Goal: Check status

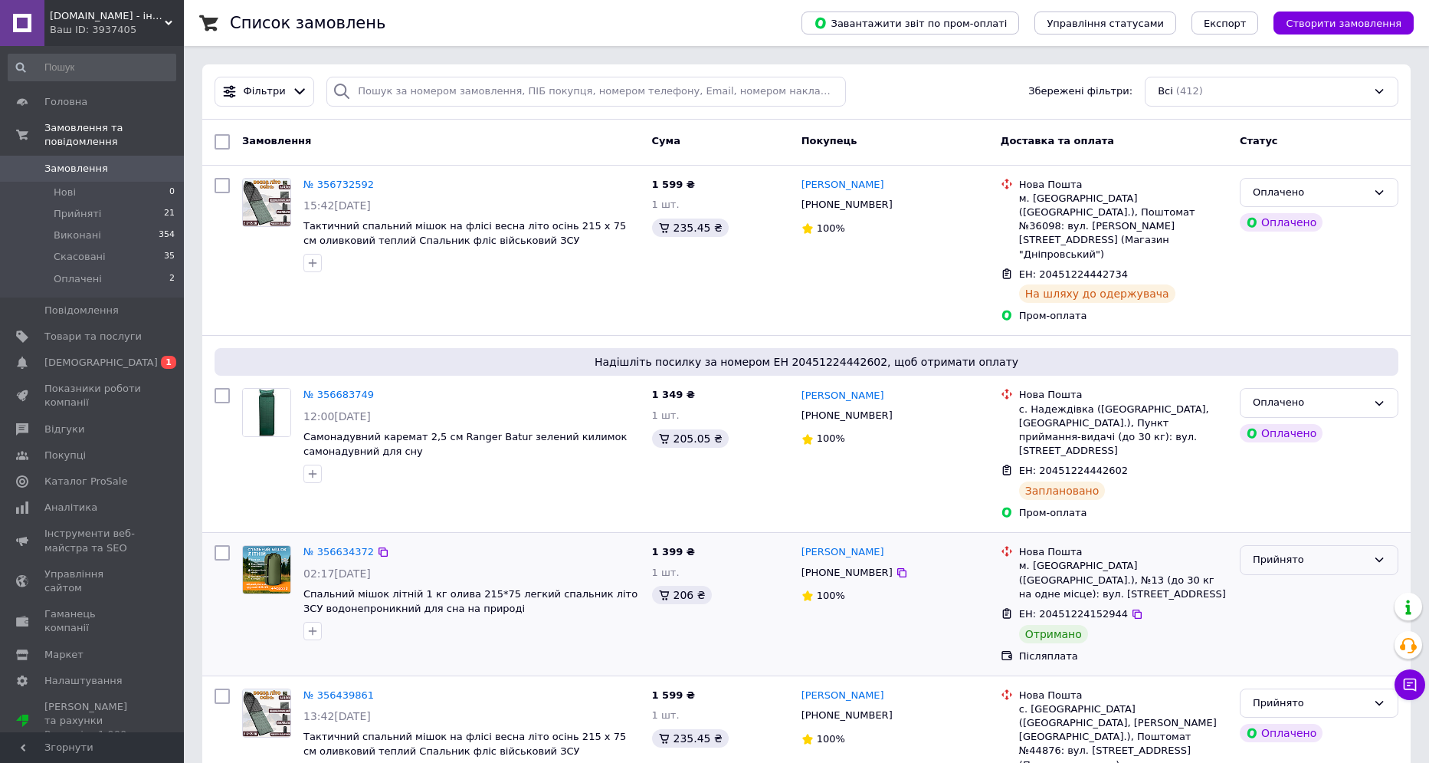
click at [1278, 552] on div "Прийнято" at bounding box center [1310, 560] width 114 height 16
click at [1281, 578] on li "Виконано" at bounding box center [1319, 592] width 157 height 28
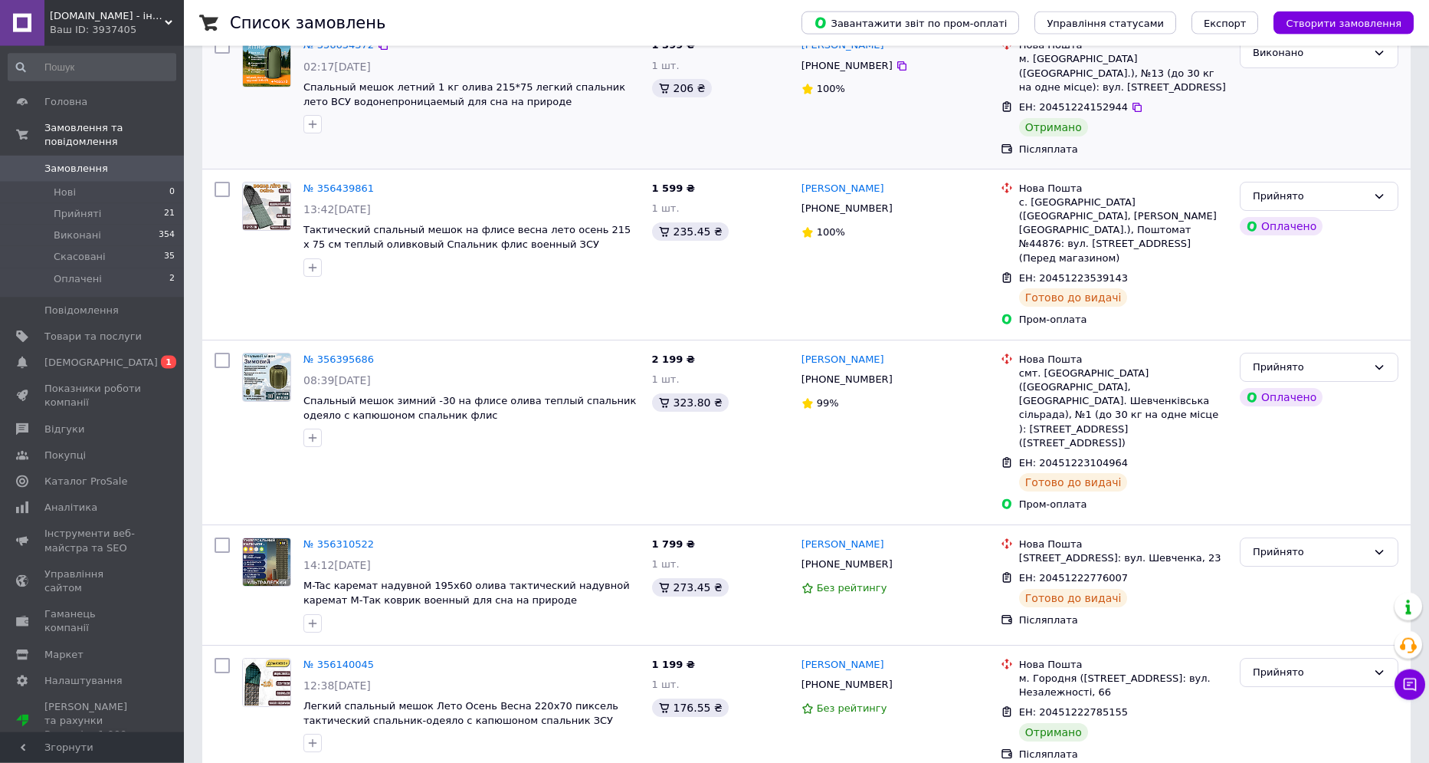
scroll to position [529, 0]
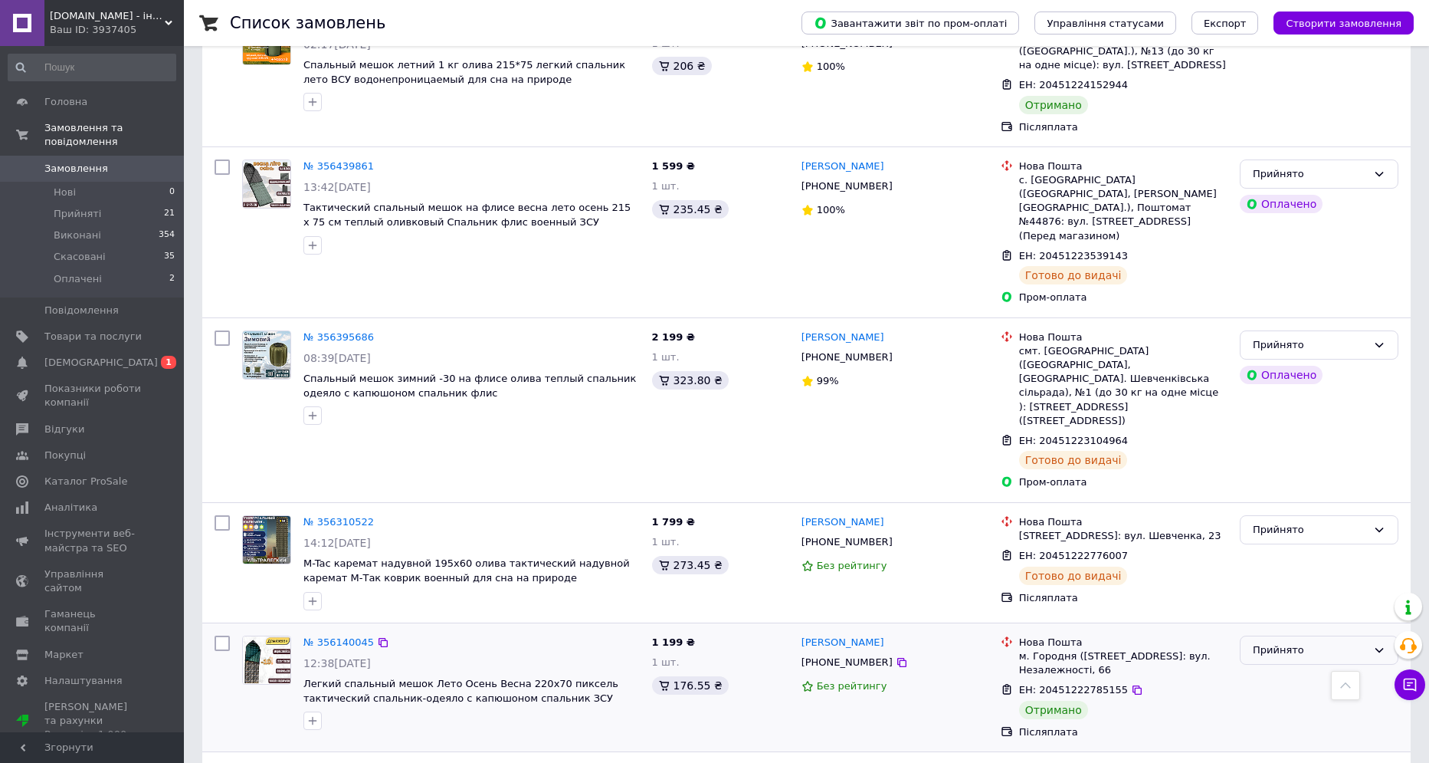
click at [1274, 642] on div "Прийнято" at bounding box center [1310, 650] width 114 height 16
click at [1275, 668] on li "Виконано" at bounding box center [1319, 682] width 157 height 28
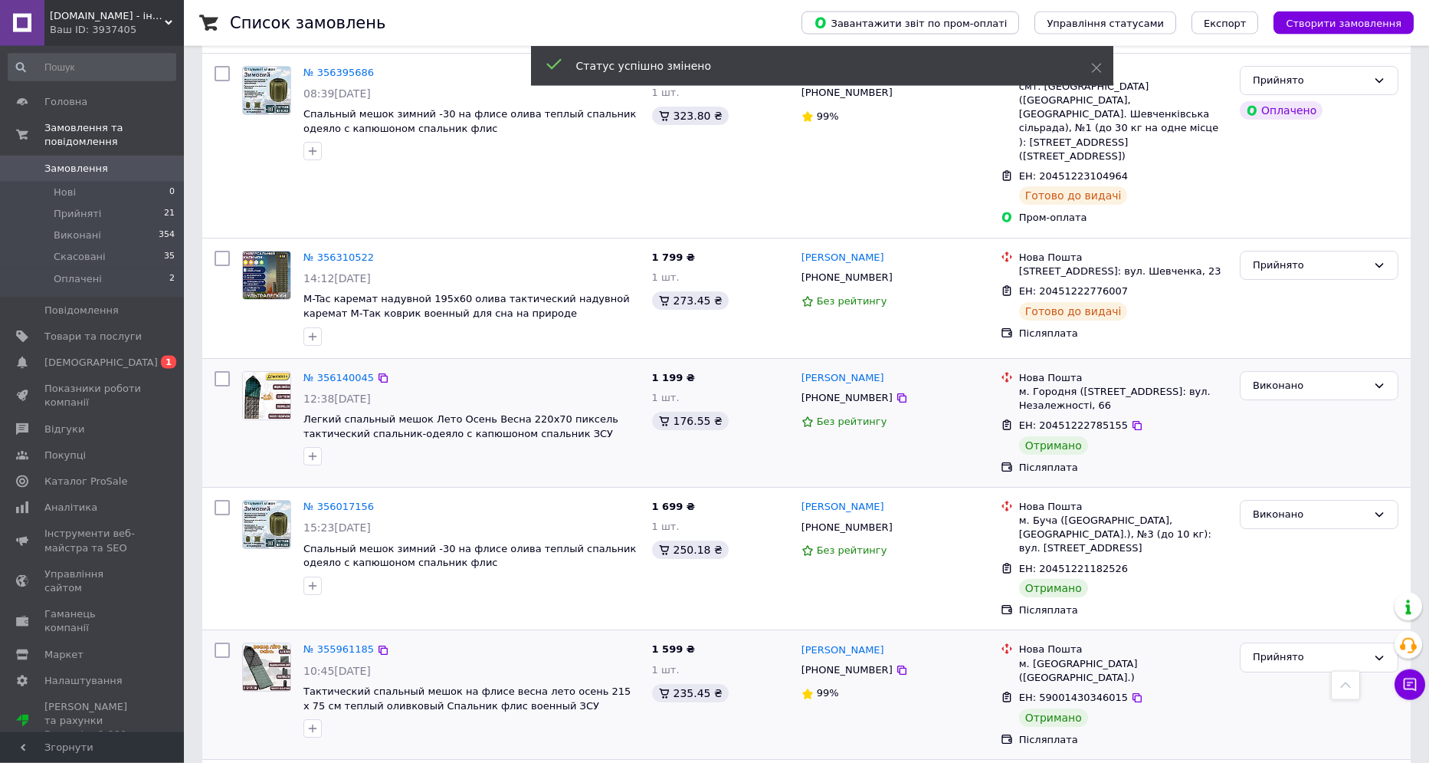
scroll to position [846, 0]
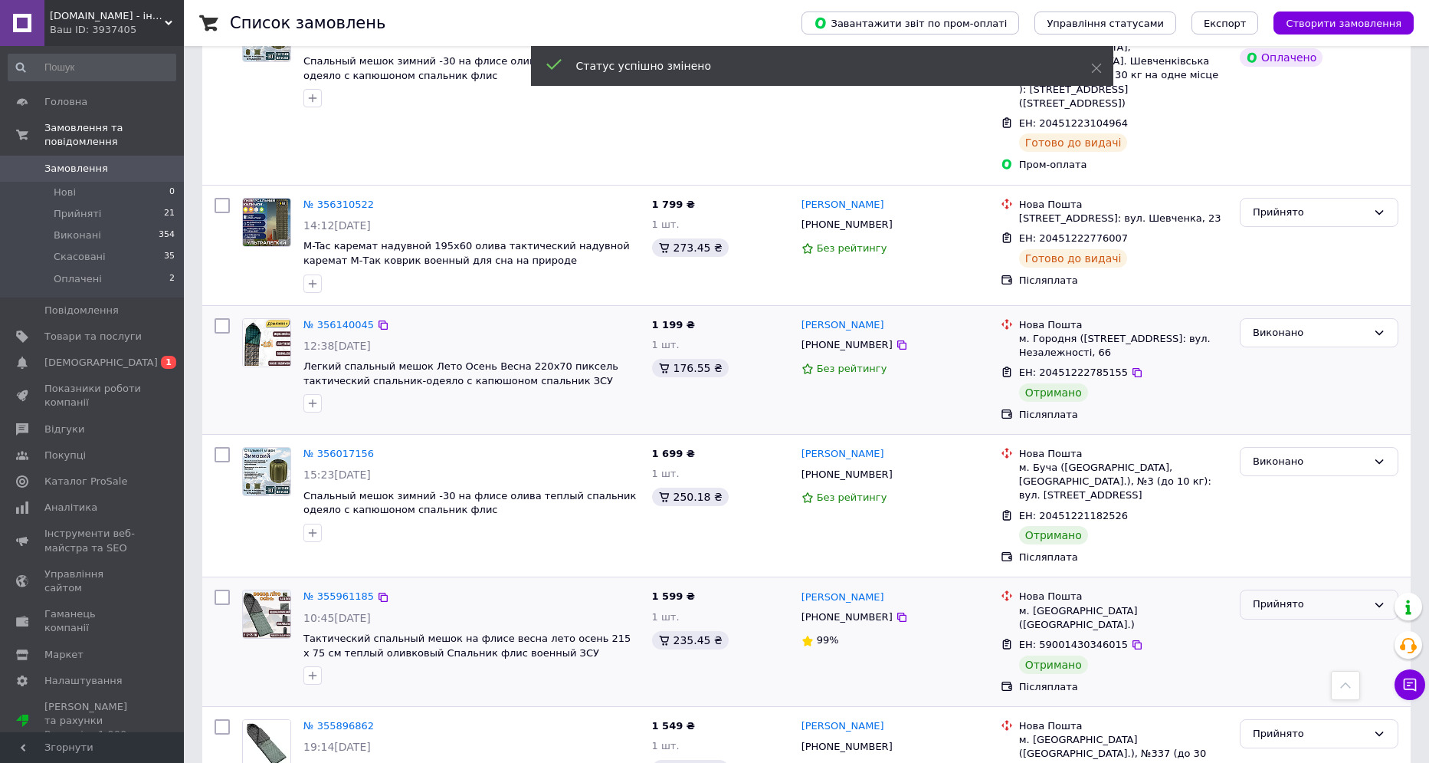
click at [1283, 596] on div "Прийнято" at bounding box center [1310, 604] width 114 height 16
click at [1273, 622] on li "Виконано" at bounding box center [1319, 636] width 157 height 28
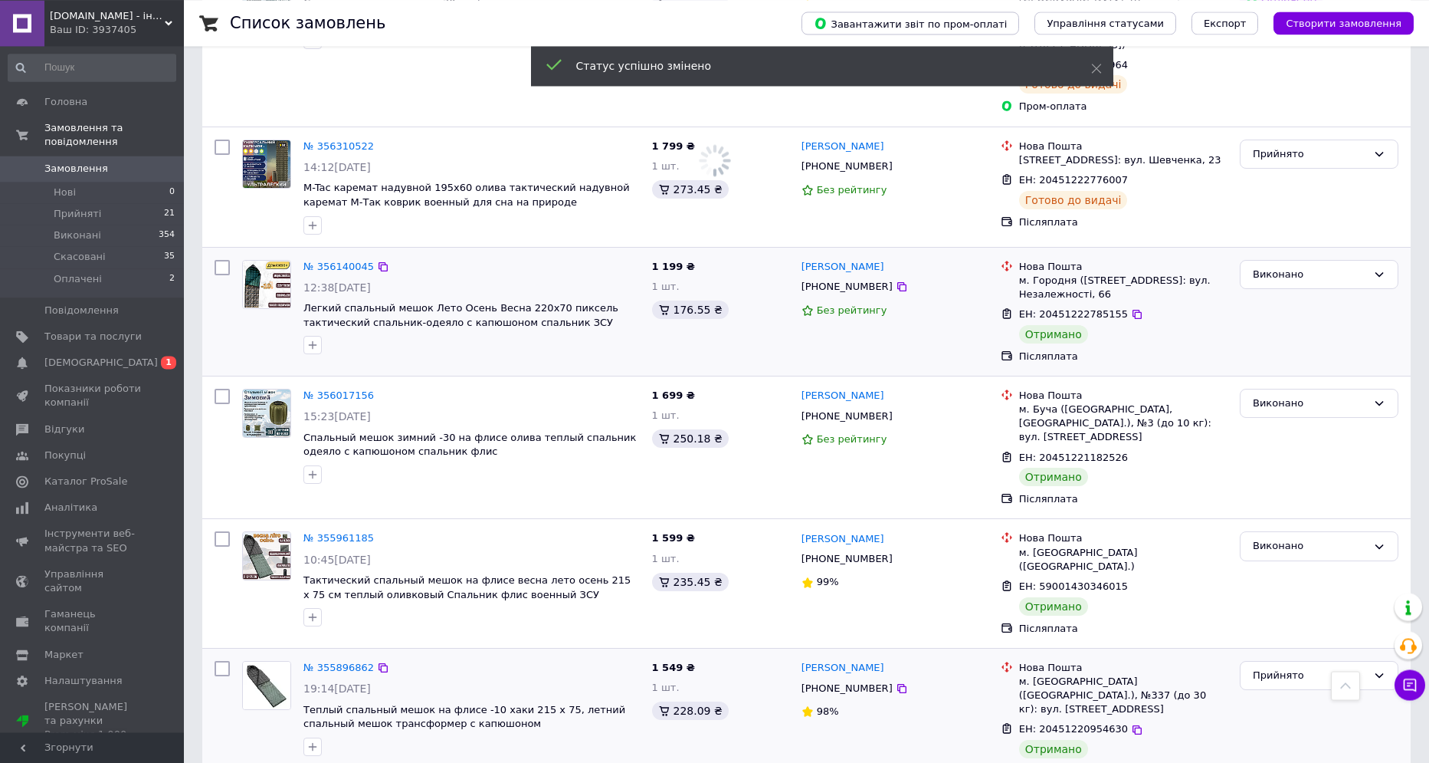
scroll to position [1058, 0]
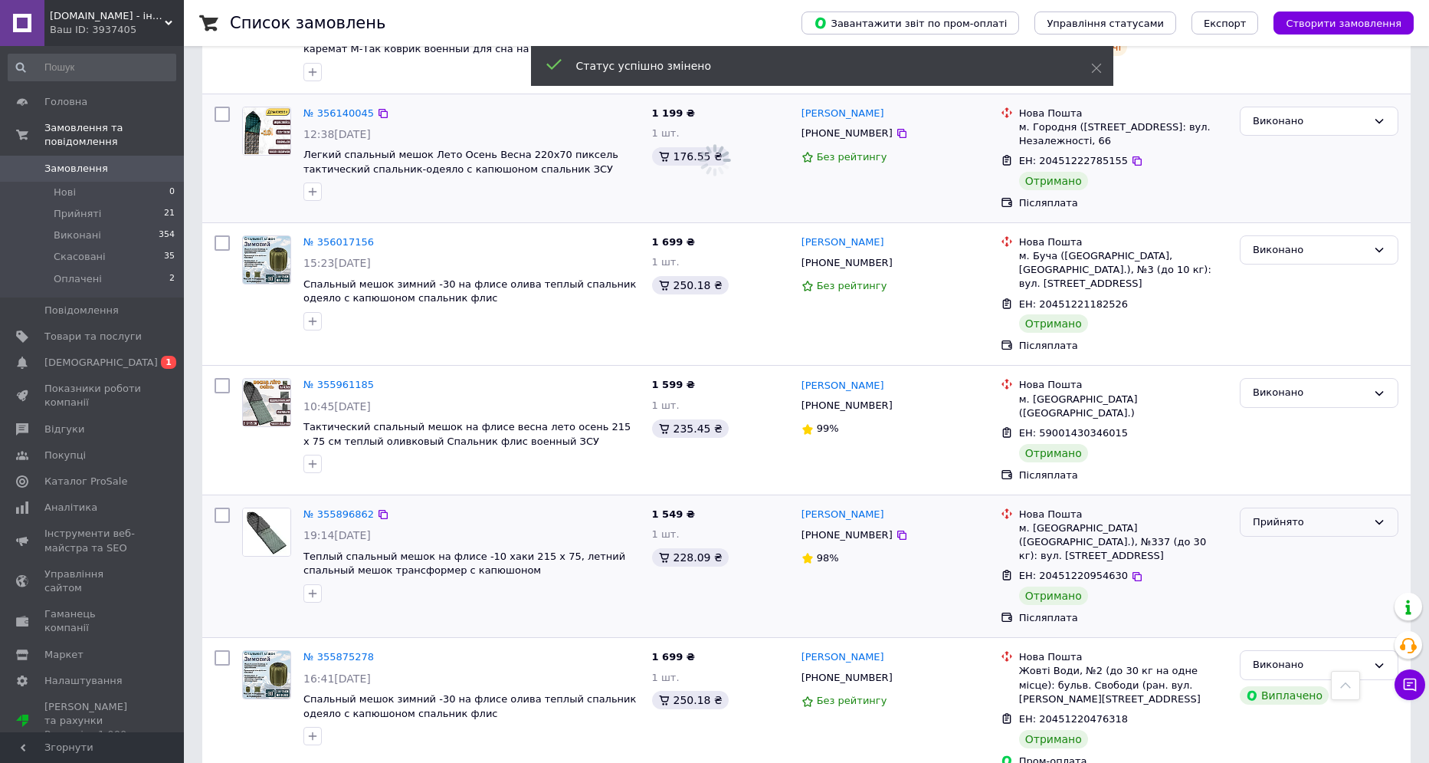
click at [1278, 514] on div "Прийнято" at bounding box center [1310, 522] width 114 height 16
click at [1266, 540] on li "Виконано" at bounding box center [1319, 554] width 157 height 28
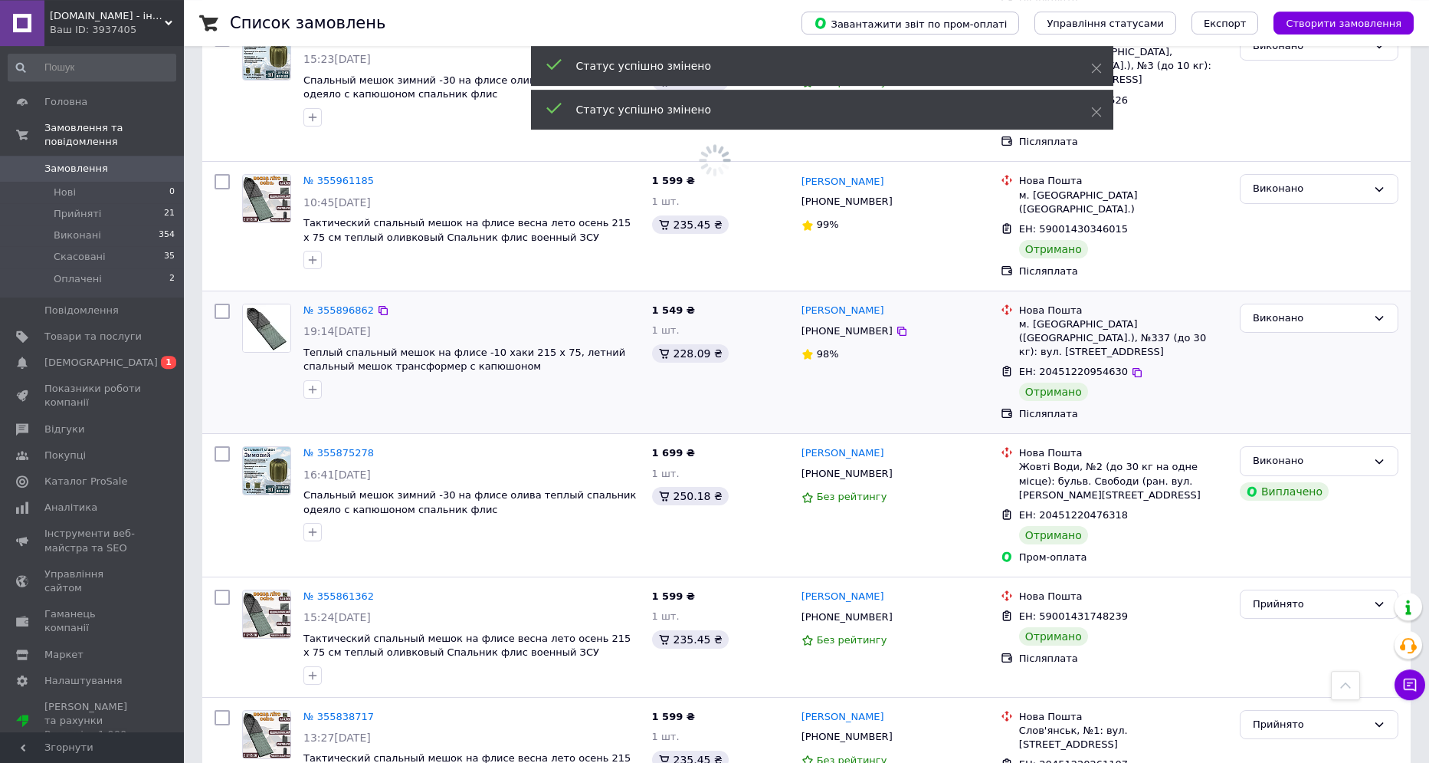
scroll to position [1269, 0]
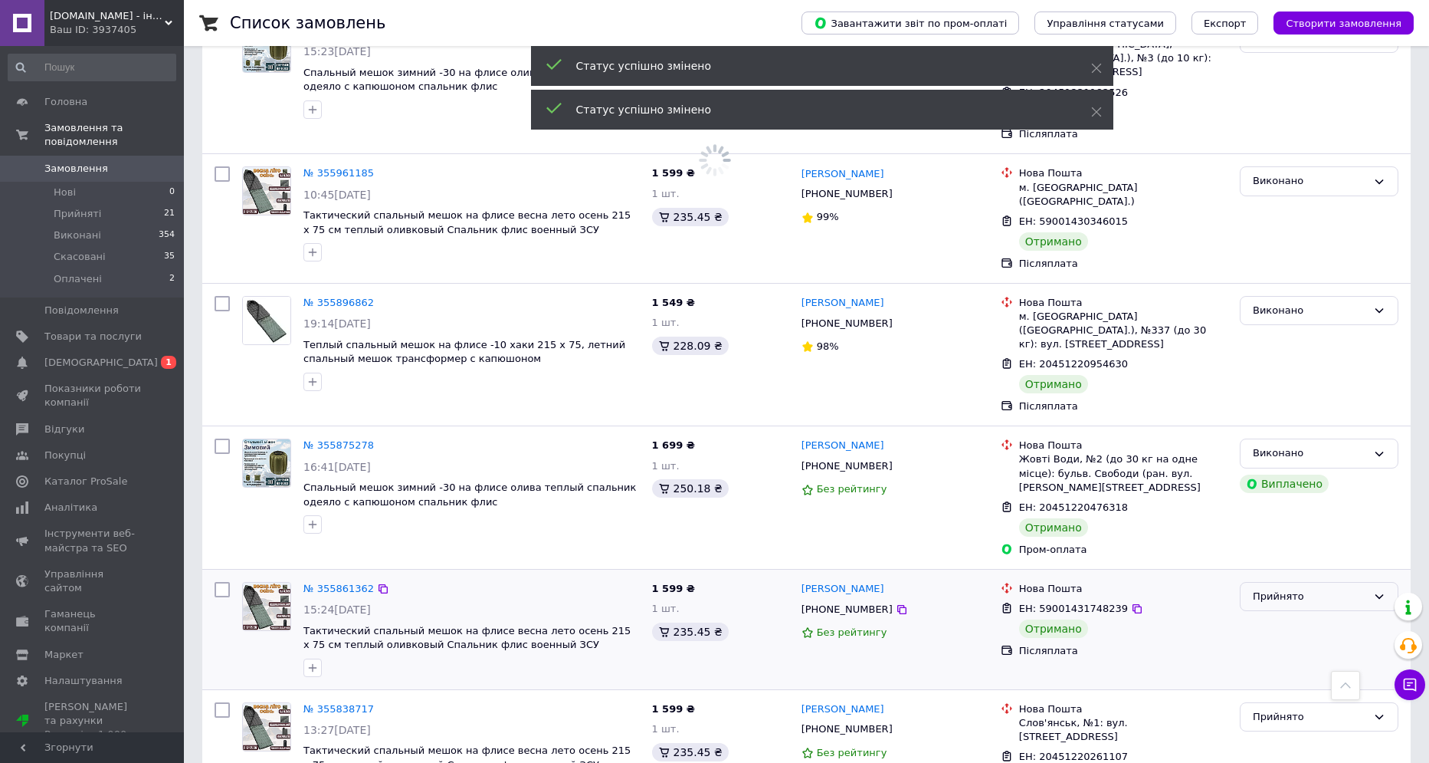
click at [1295, 589] on div "Прийнято" at bounding box center [1310, 597] width 114 height 16
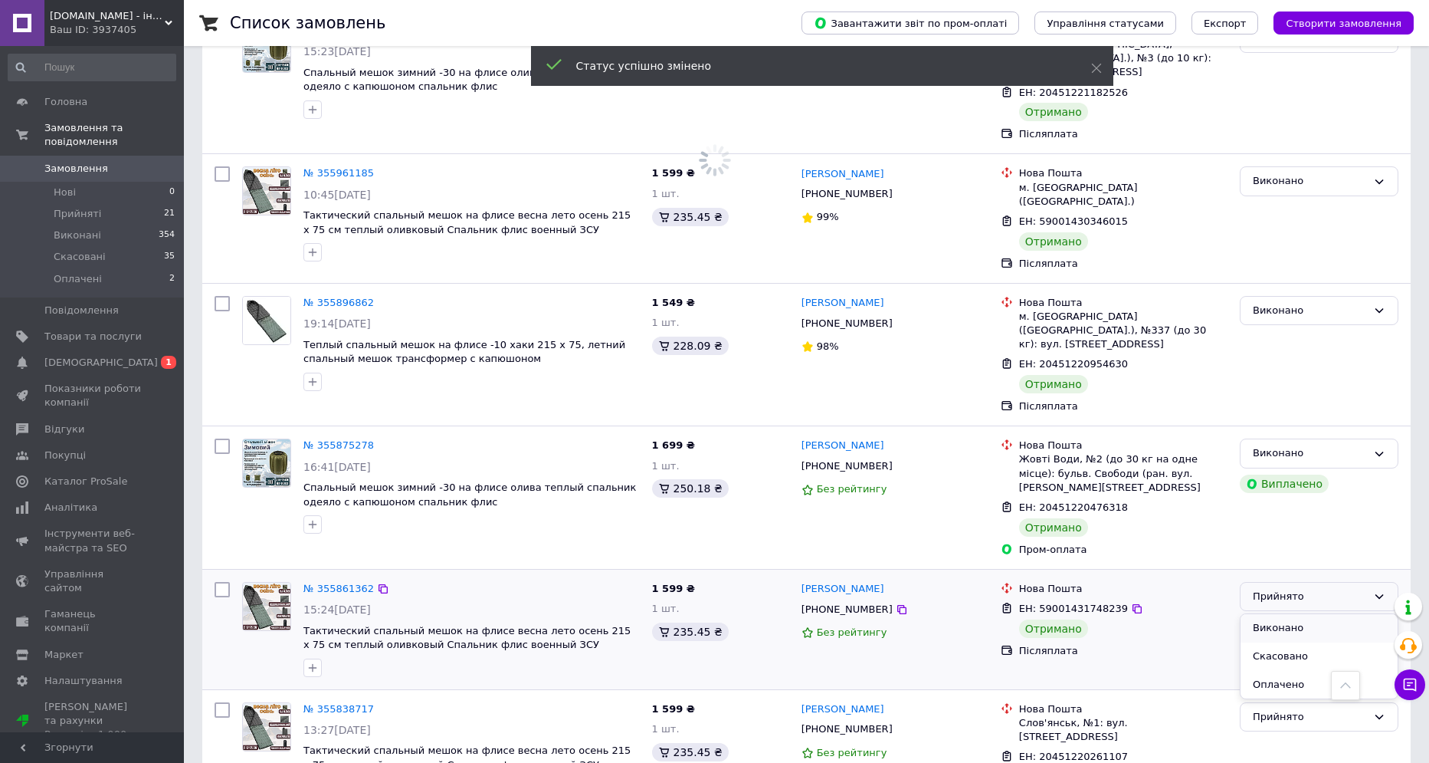
click at [1285, 614] on li "Виконано" at bounding box center [1319, 628] width 157 height 28
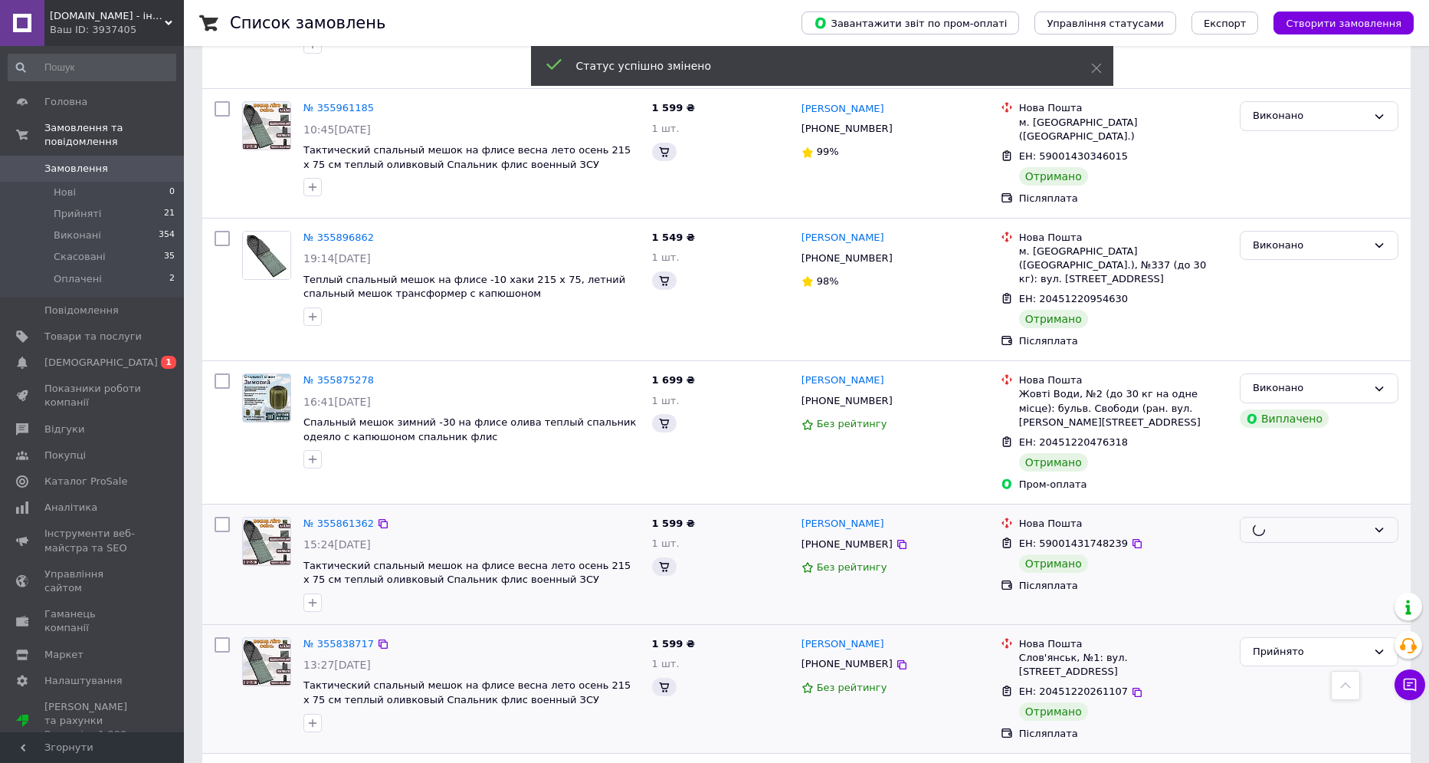
scroll to position [1375, 0]
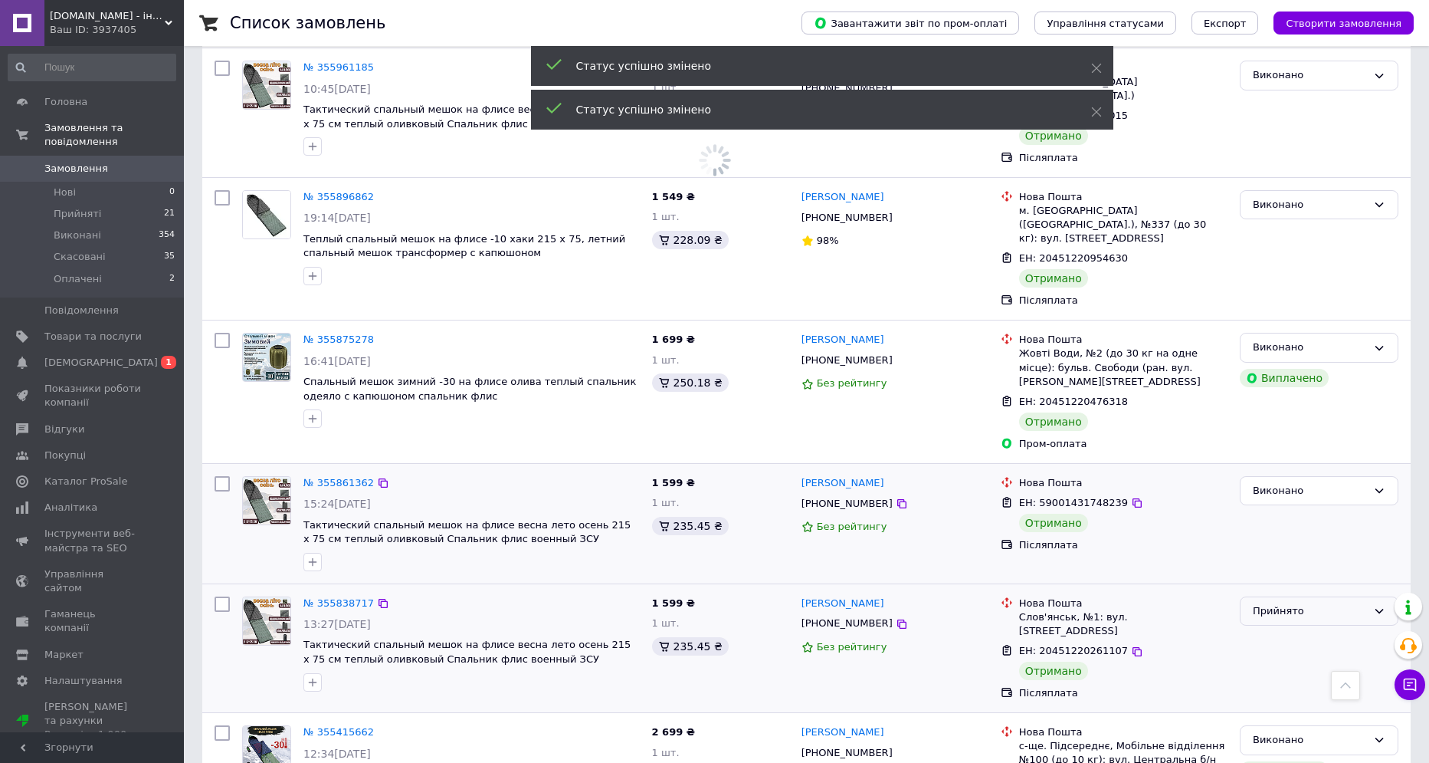
click at [1301, 596] on div "Прийнято" at bounding box center [1319, 611] width 159 height 30
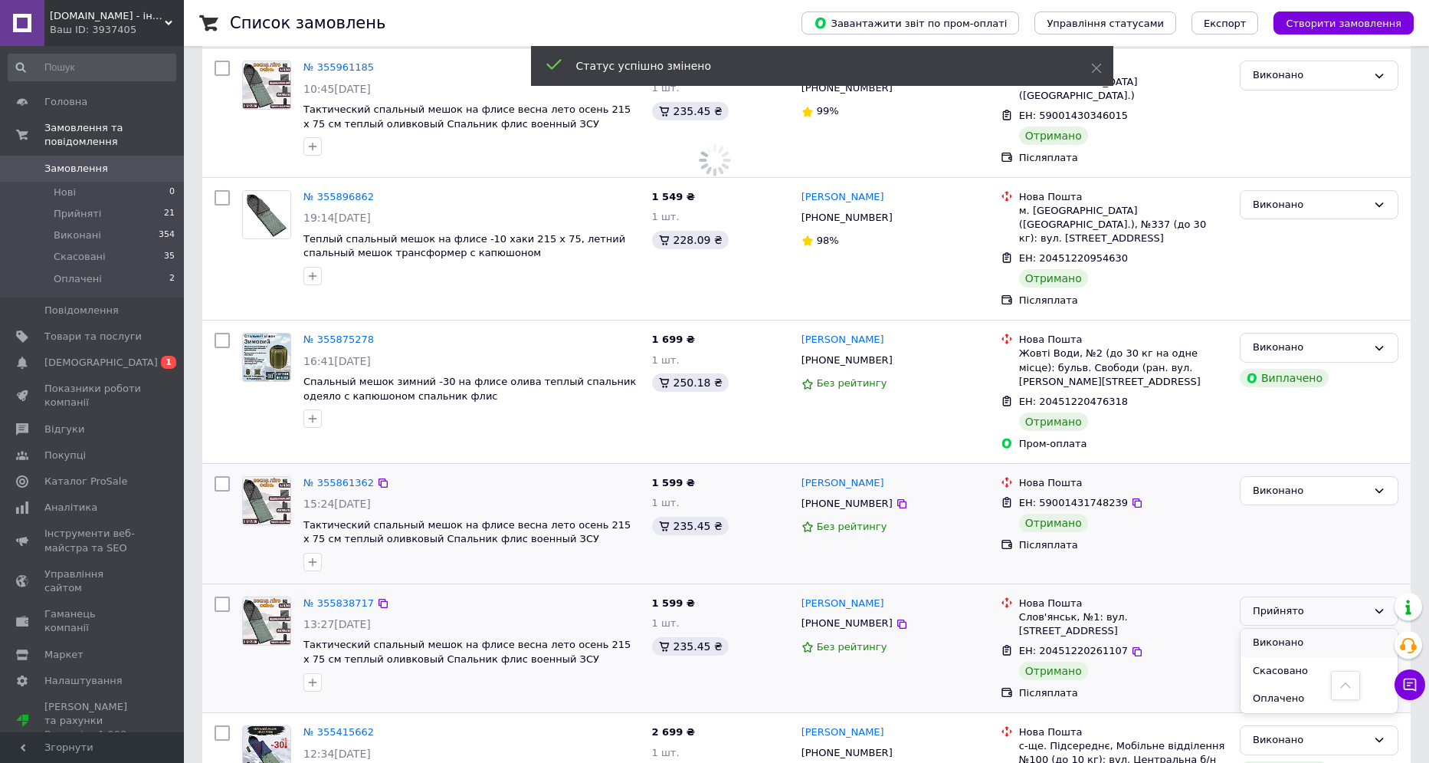
click at [1282, 628] on li "Виконано" at bounding box center [1319, 642] width 157 height 28
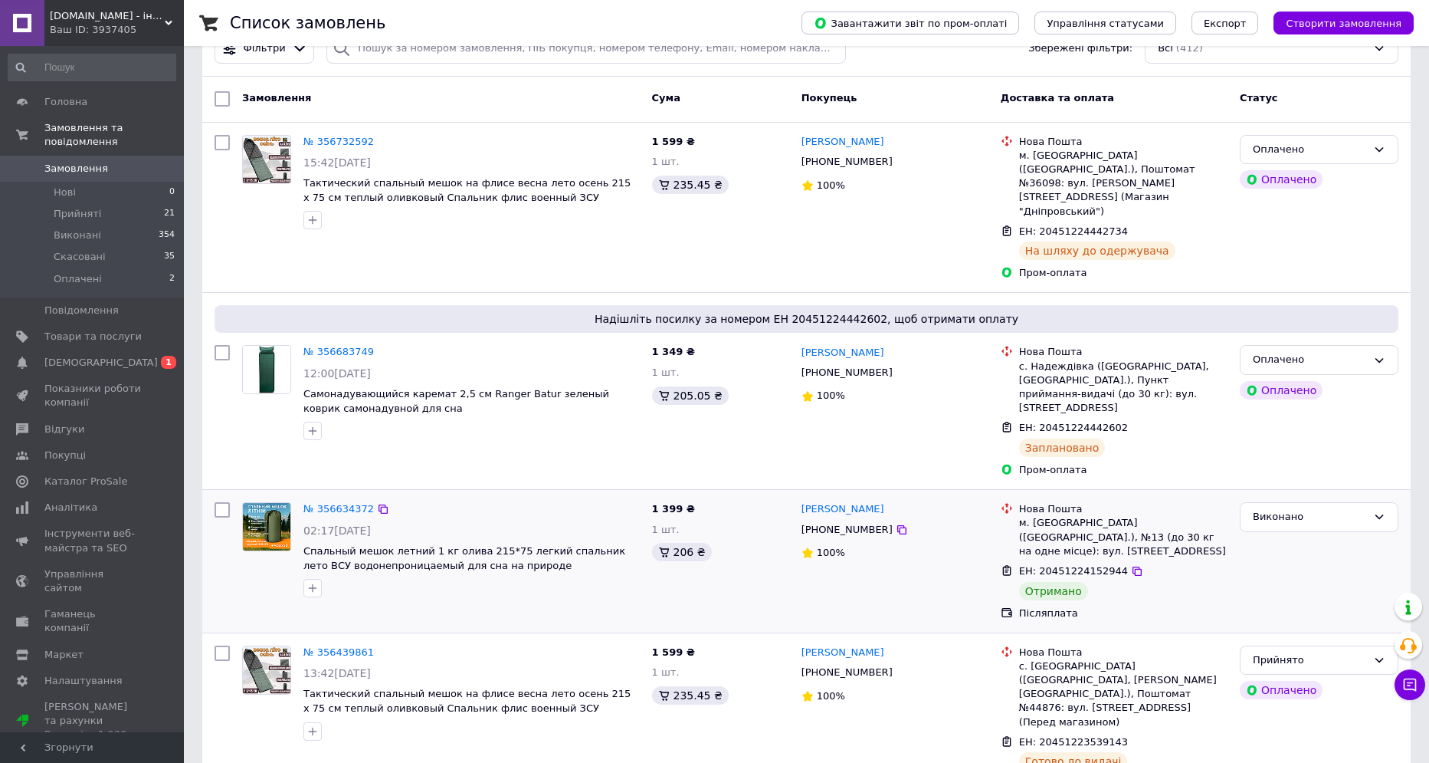
scroll to position [0, 0]
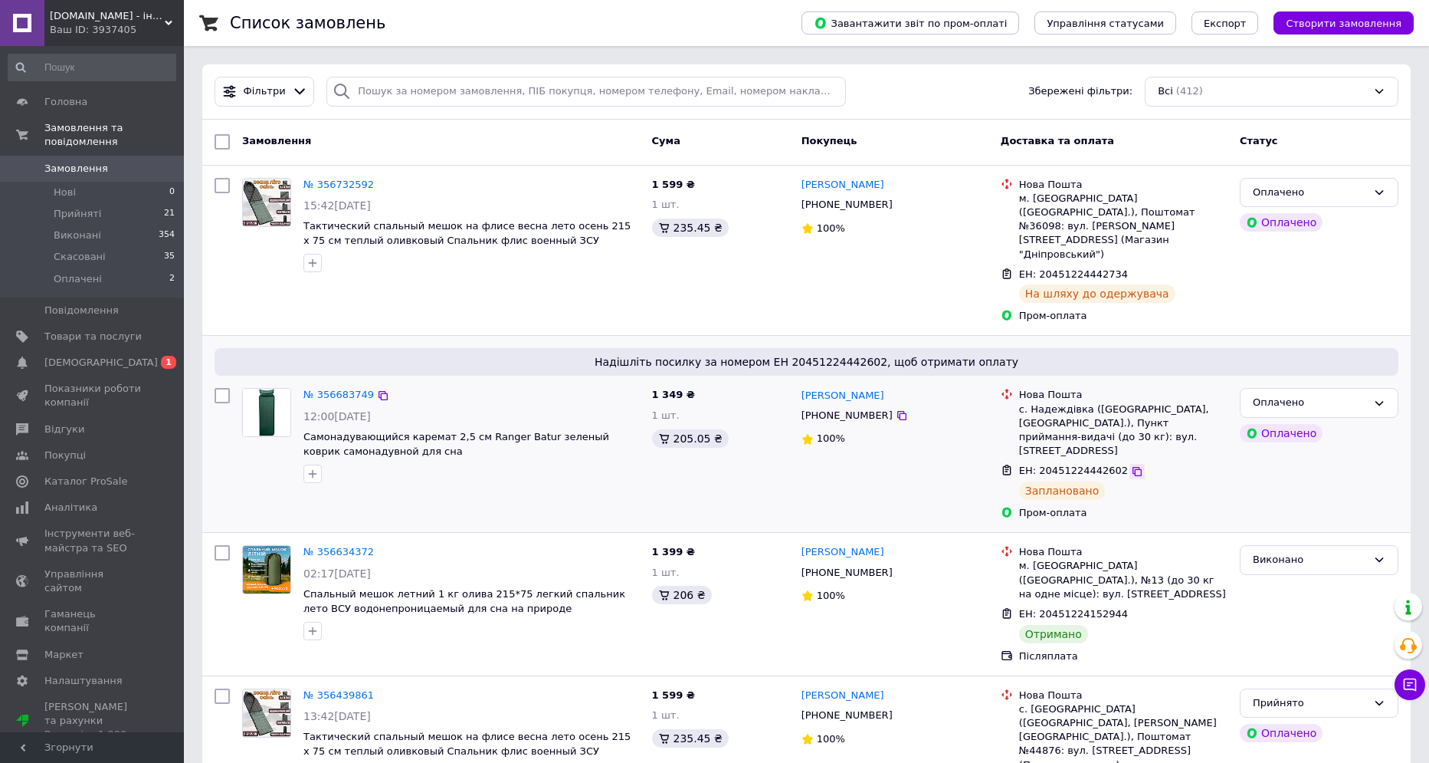
click at [1131, 465] on icon at bounding box center [1137, 471] width 12 height 12
